Goal: Task Accomplishment & Management: Manage account settings

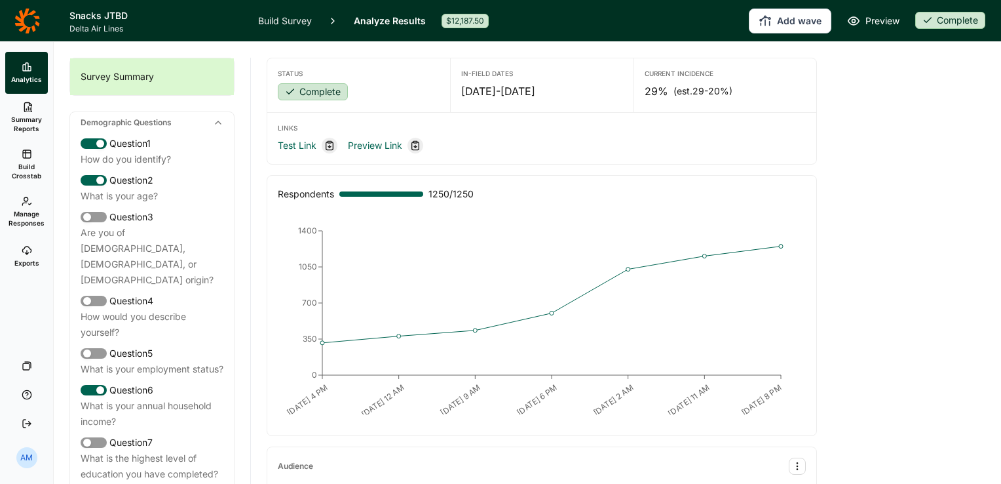
click at [7, 218] on link "Manage Responses" at bounding box center [26, 211] width 43 height 47
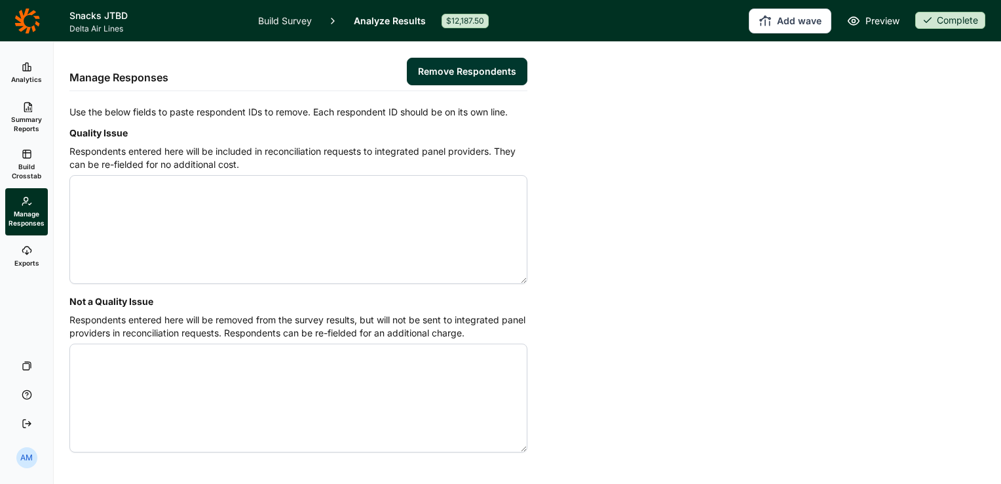
click at [252, 198] on textarea "Quality Issue" at bounding box center [298, 229] width 458 height 109
paste textarea "4562279 4562313 4562391 4562485 4562878 4563116 4563454 4563497 4563524 4563636…"
paste textarea "4562368 4562640 4562684 4562874 4563041 4563082 4563123 4563323 4563547 4563704…"
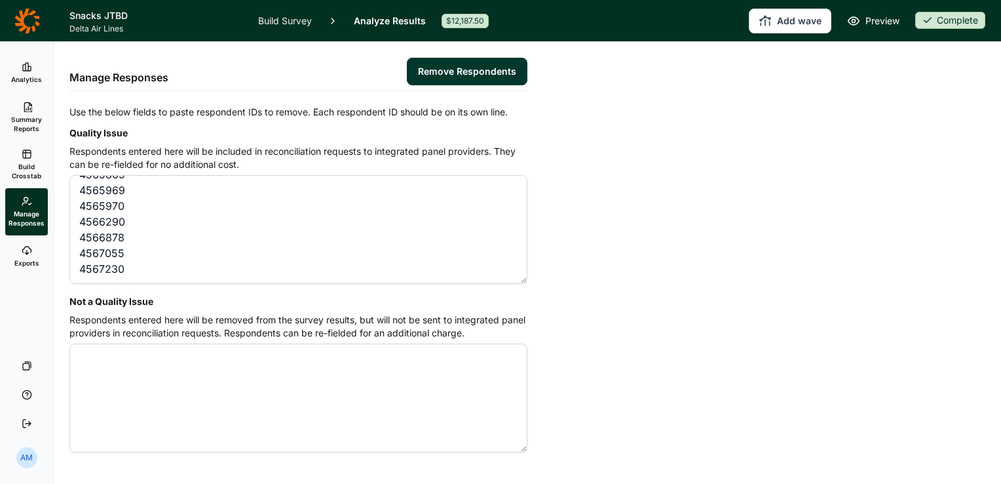
paste textarea "4560093"
click at [166, 269] on textarea "4562279 4562313 4562391 4562485 4562878 4563116 4563454 4563497 4563524 4563636…" at bounding box center [298, 229] width 458 height 109
paste textarea "4561317"
paste textarea "4561852"
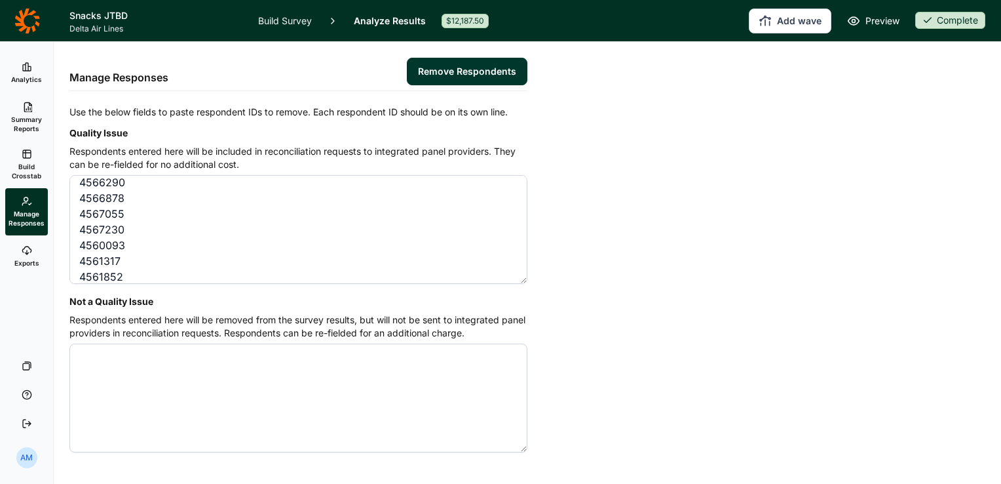
scroll to position [1801, 0]
paste textarea "4563518"
paste textarea "4564783"
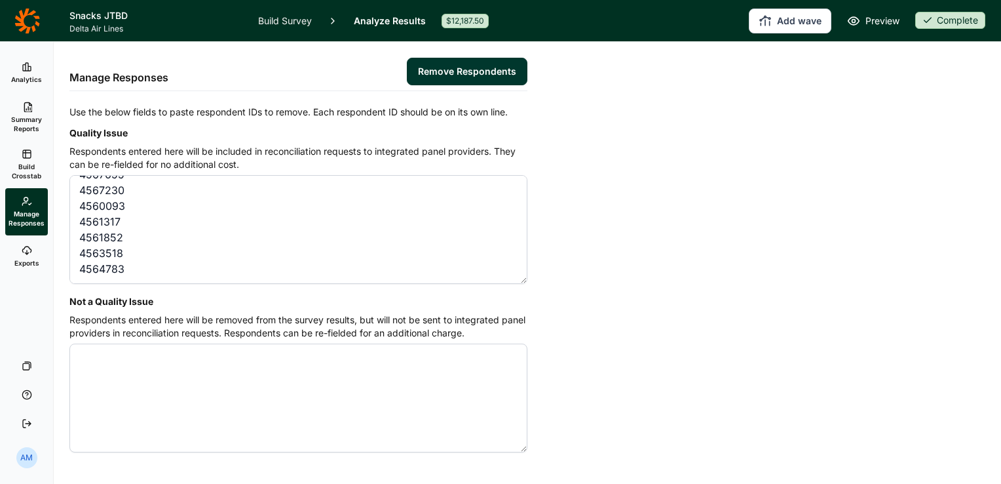
paste textarea "4566948"
click at [95, 276] on textarea "4562279 4562313 4562391 4562485 4562878 4563116 4563454 4563497 4563524 4563636…" at bounding box center [298, 229] width 458 height 109
paste textarea "4566948"
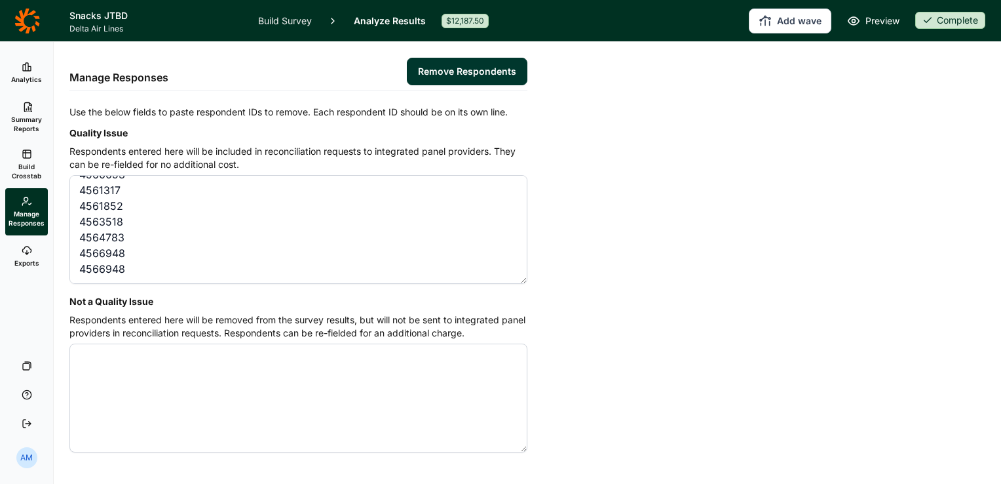
click at [126, 254] on textarea "4562279 4562313 4562391 4562485 4562878 4563116 4563454 4563497 4563524 4563636…" at bounding box center [298, 229] width 458 height 109
paste textarea "4562938 4563178 4563277 4563321 4563367 4563407 4563505 4563564 4563611 4563619…"
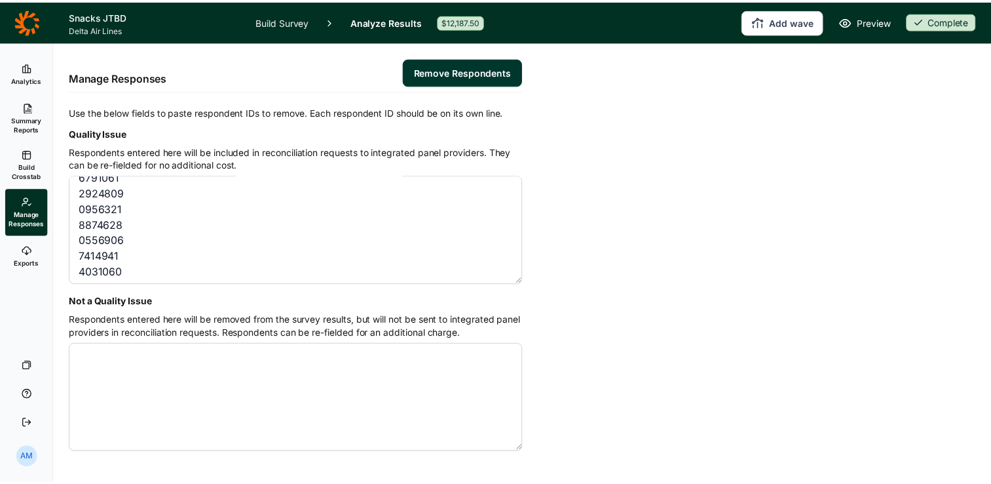
scroll to position [0, 0]
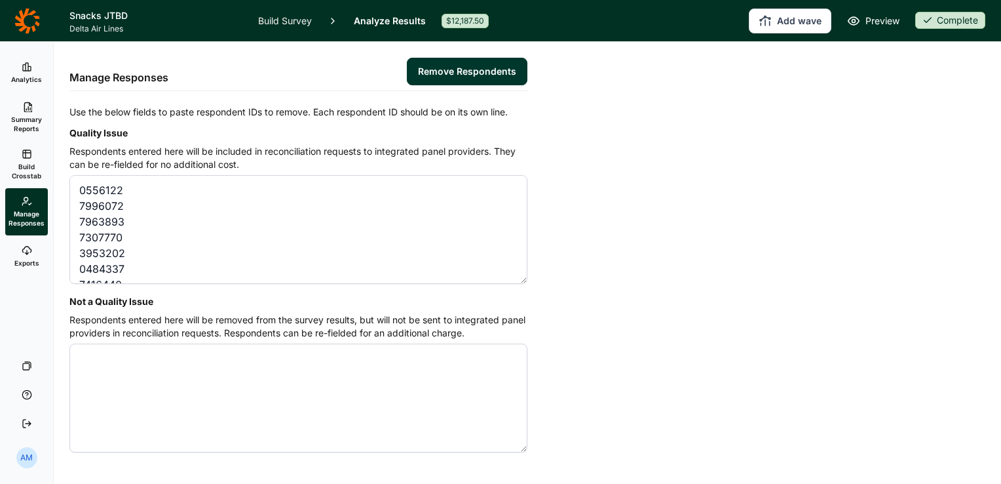
type textarea "4562279 4562313 4562391 4562485 4562878 4563116 4563454 4563497 4563524 4563636…"
click at [462, 69] on button "Remove Respondents" at bounding box center [467, 72] width 121 height 28
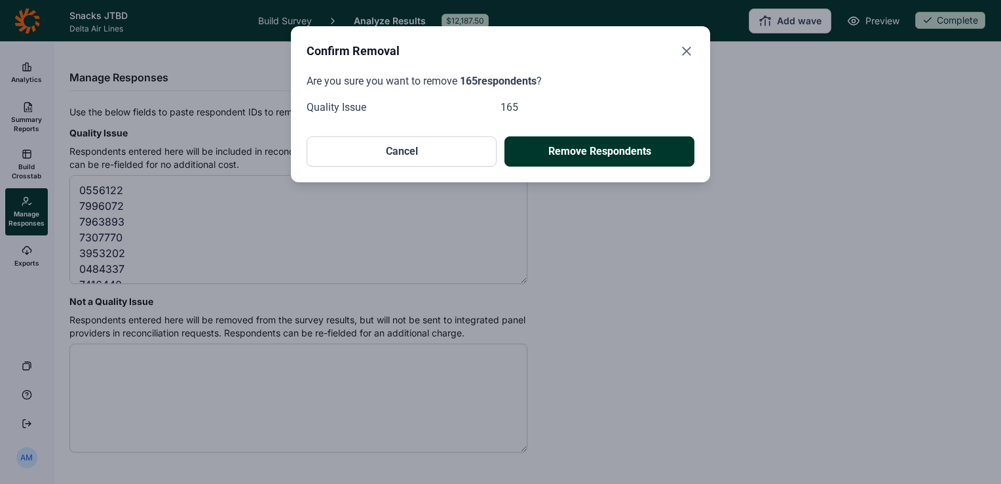
click at [619, 153] on button "Remove Respondents" at bounding box center [600, 151] width 190 height 30
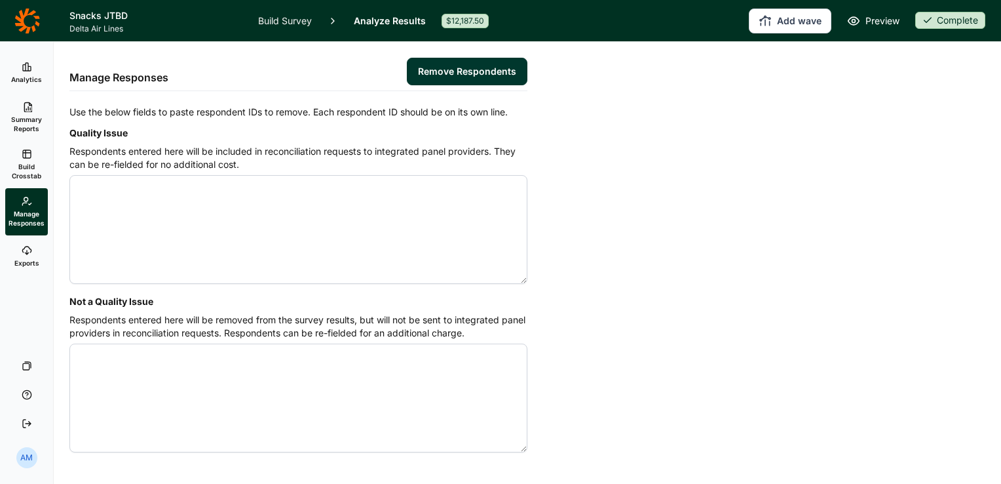
click at [31, 65] on link "Analytics" at bounding box center [26, 73] width 43 height 42
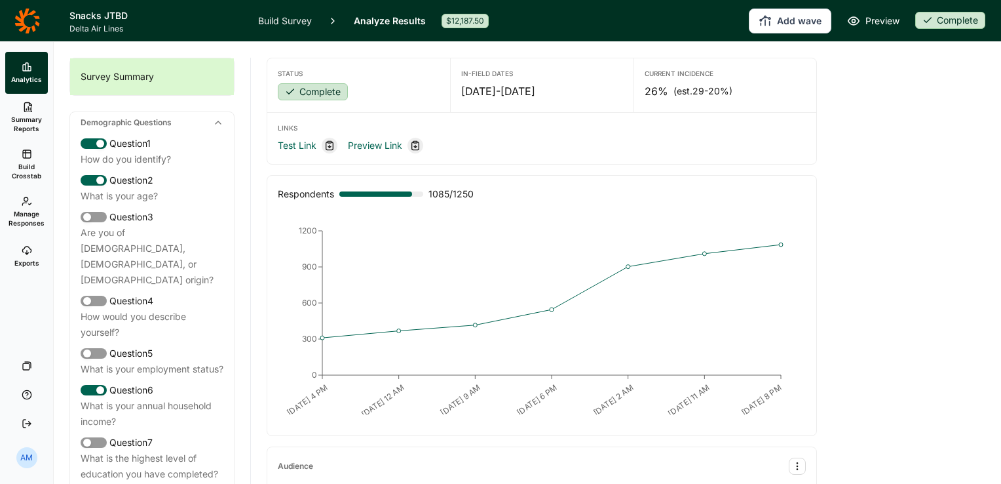
click at [31, 18] on icon at bounding box center [27, 21] width 26 height 26
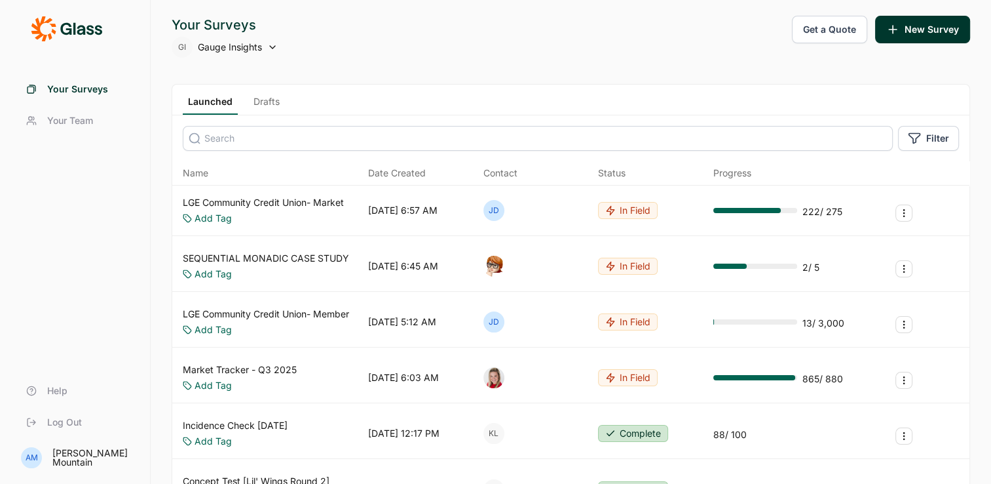
click at [265, 105] on link "Drafts" at bounding box center [266, 105] width 37 height 20
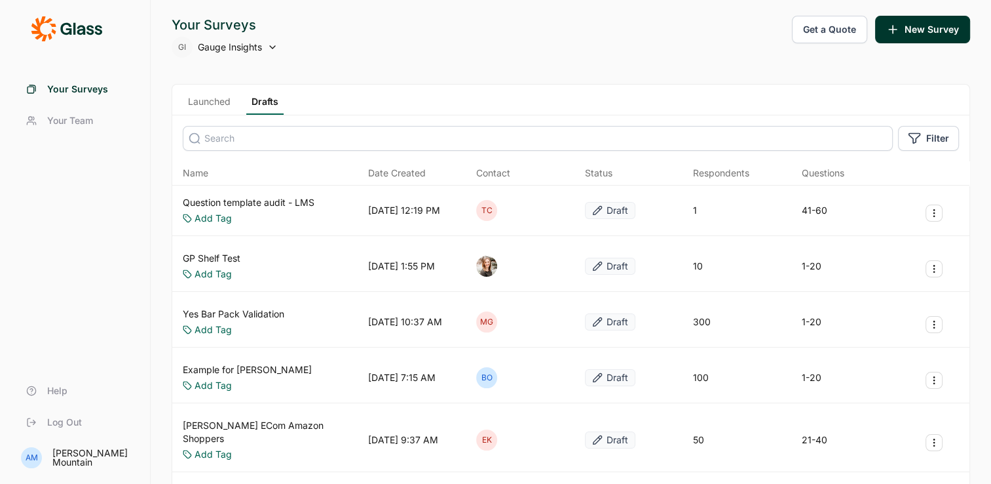
click at [219, 102] on link "Launched" at bounding box center [209, 105] width 53 height 20
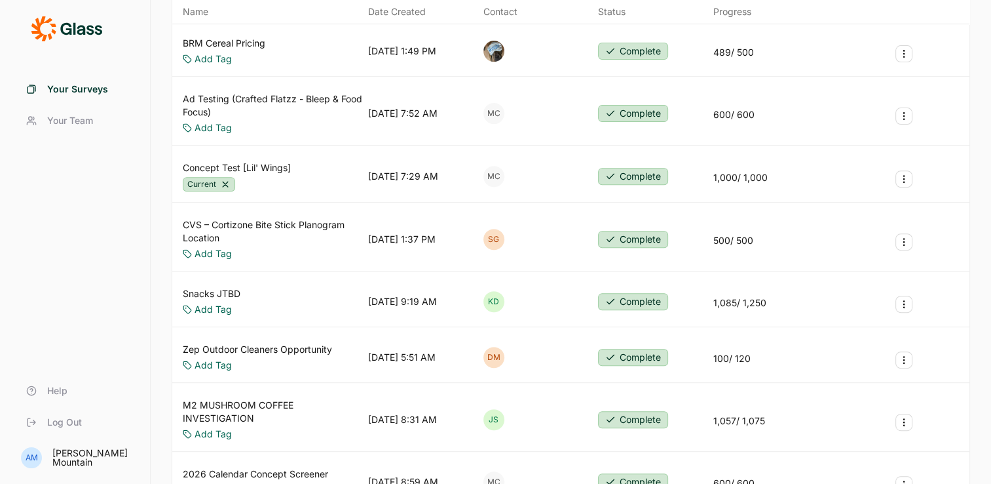
scroll to position [497, 0]
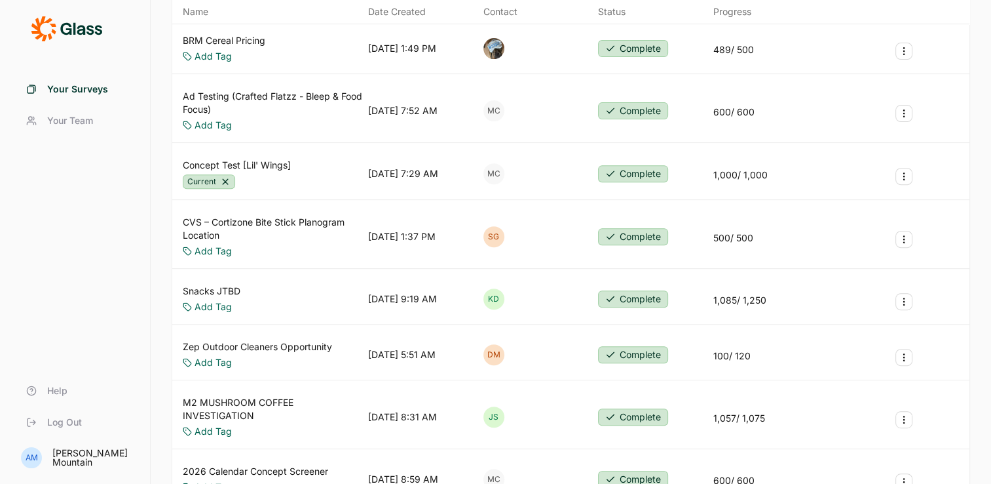
click at [904, 298] on use "Survey Actions" at bounding box center [904, 301] width 1 height 7
click at [564, 287] on div "Snacks JTBD Add Tag [DATE] 9:19 AM KD Complete 1,085 / 1,250" at bounding box center [570, 299] width 797 height 50
click at [210, 286] on link "Snacks JTBD" at bounding box center [212, 290] width 58 height 13
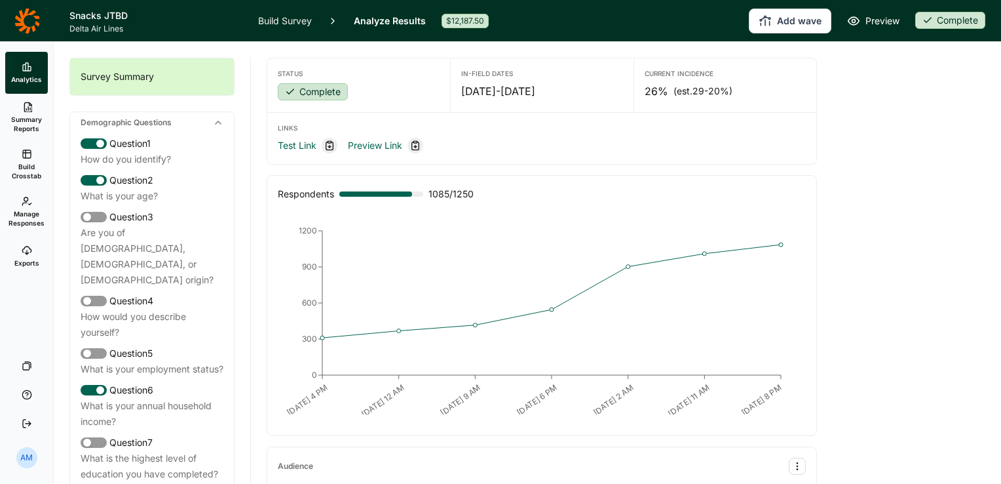
click at [273, 24] on link "Build Survey" at bounding box center [285, 20] width 54 height 41
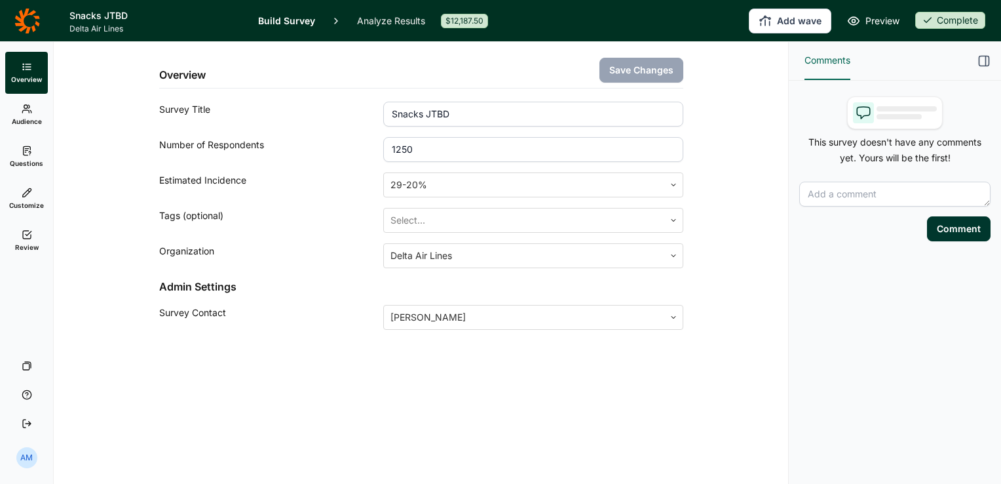
click at [26, 235] on icon at bounding box center [27, 234] width 10 height 10
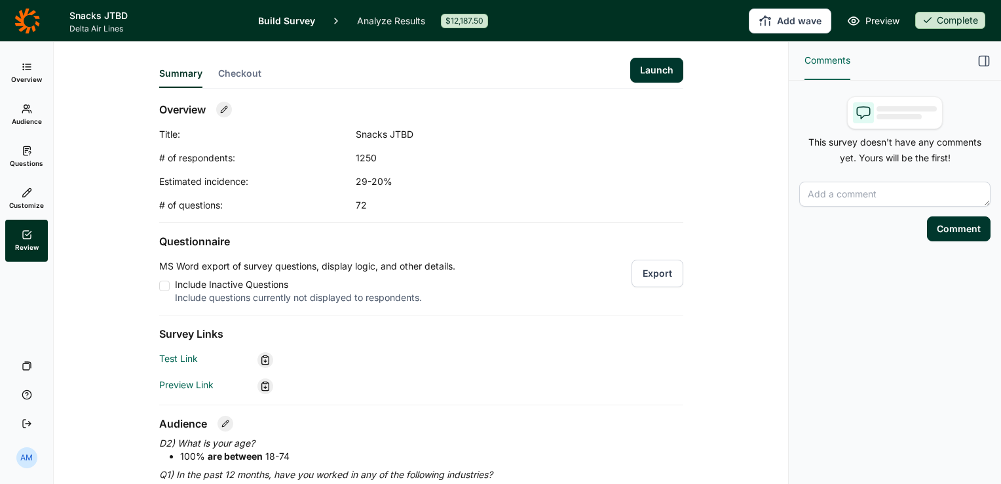
click at [372, 159] on div "1250" at bounding box center [487, 157] width 262 height 13
click at [24, 65] on icon at bounding box center [27, 67] width 10 height 10
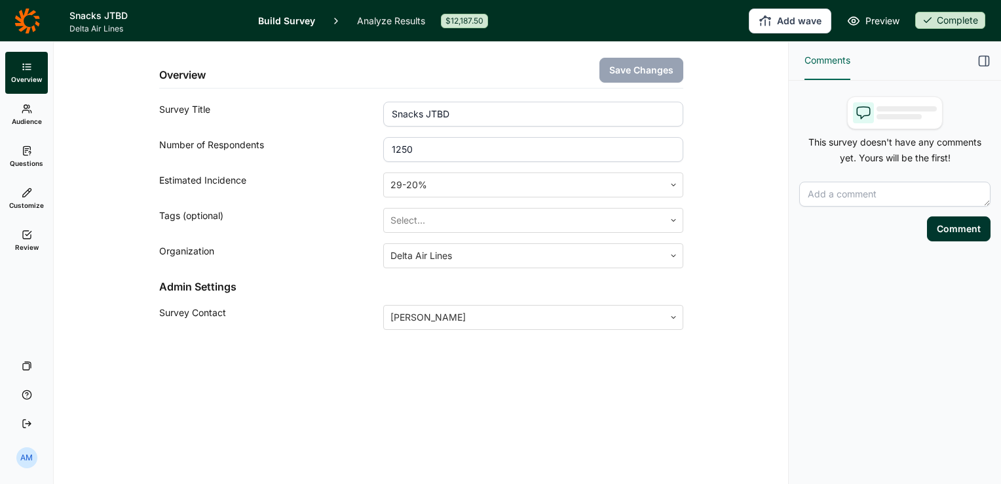
drag, startPoint x: 438, startPoint y: 148, endPoint x: 383, endPoint y: 155, distance: 54.8
click at [383, 155] on input "1250" at bounding box center [532, 149] width 299 height 25
type input "2000"
click at [613, 64] on button "Save Changes" at bounding box center [642, 70] width 84 height 25
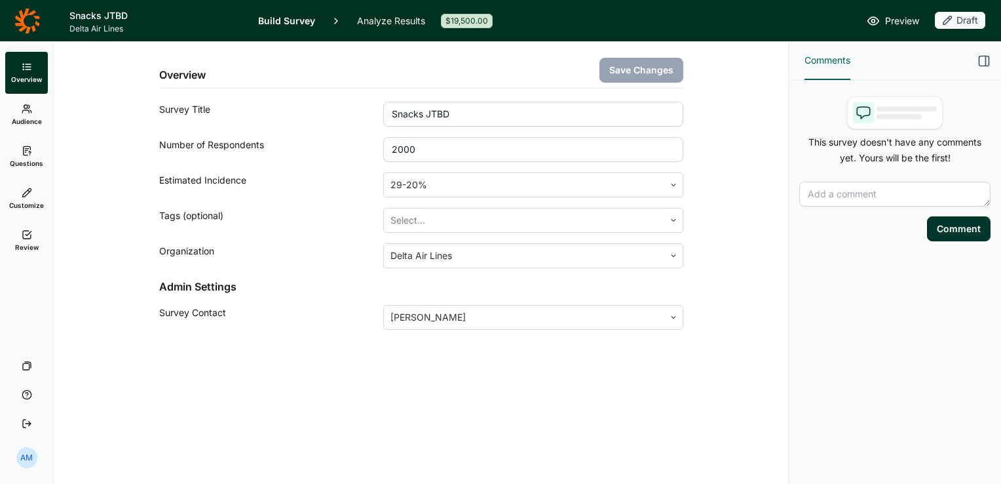
click at [29, 234] on icon at bounding box center [27, 234] width 10 height 10
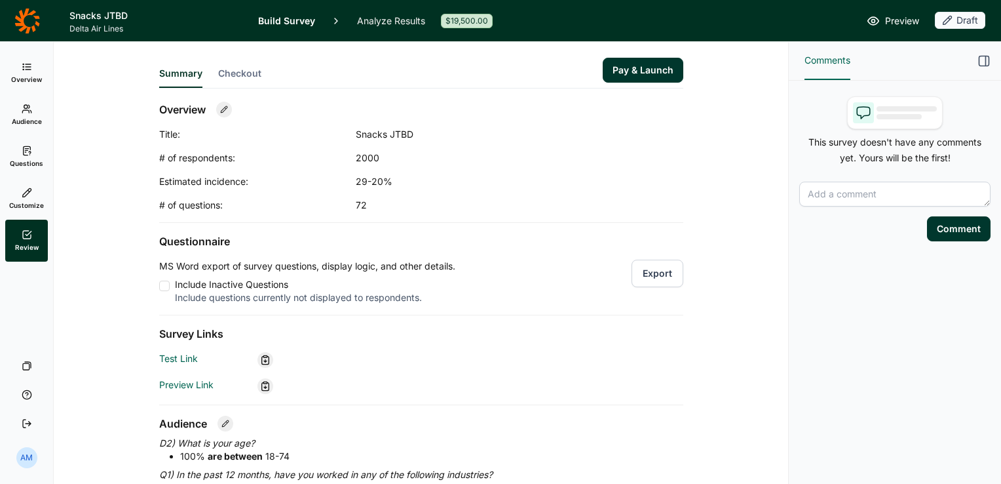
click at [381, 159] on div "2000" at bounding box center [487, 157] width 262 height 13
click at [15, 79] on span "Overview" at bounding box center [26, 79] width 31 height 9
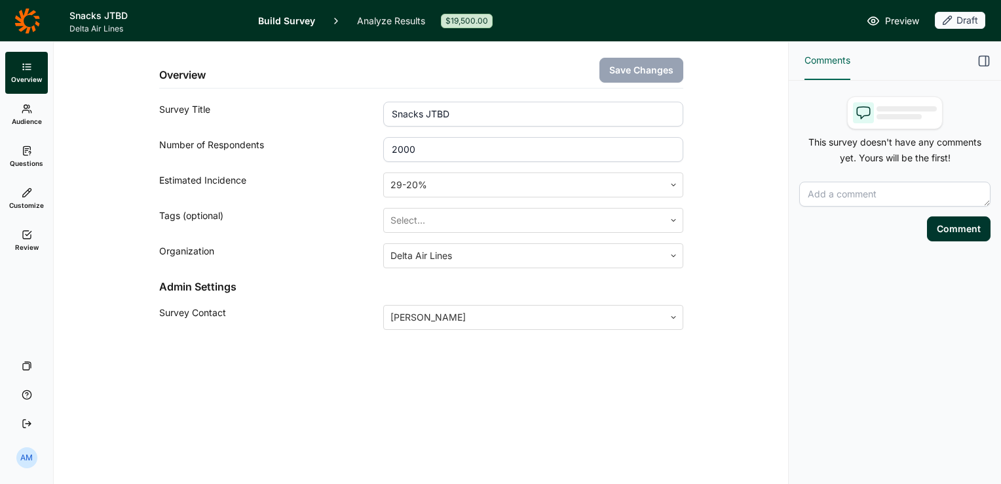
drag, startPoint x: 430, startPoint y: 153, endPoint x: 363, endPoint y: 151, distance: 67.5
click at [363, 151] on div "Number of Respondents 2000" at bounding box center [421, 149] width 524 height 25
type input "1500"
click at [628, 67] on button "Save Changes" at bounding box center [642, 70] width 84 height 25
click at [28, 111] on icon at bounding box center [27, 109] width 10 height 10
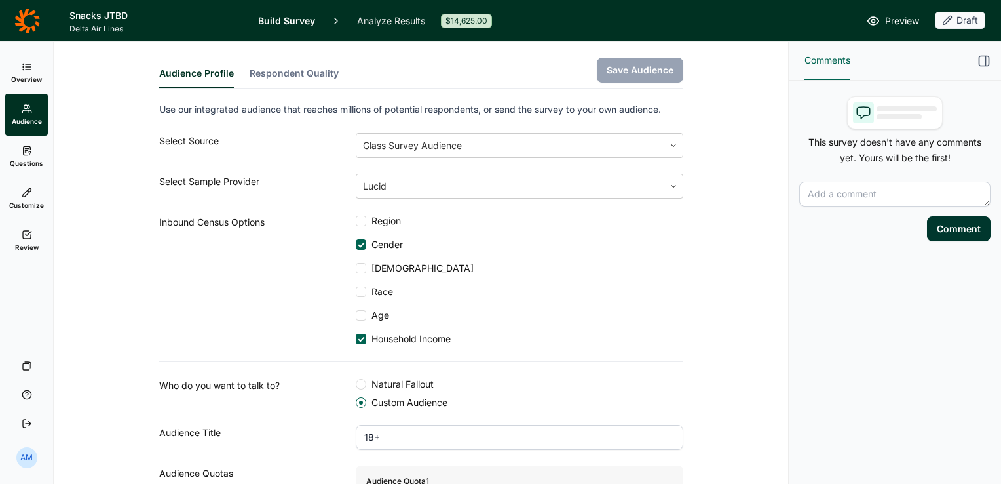
click at [29, 229] on icon at bounding box center [27, 234] width 10 height 10
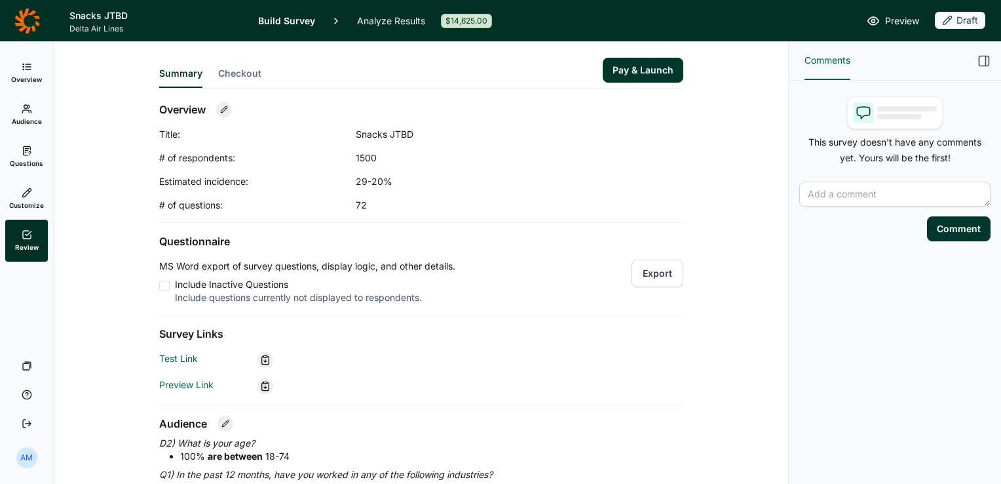
click at [618, 64] on button "Pay & Launch" at bounding box center [643, 70] width 81 height 25
